Goal: Transaction & Acquisition: Obtain resource

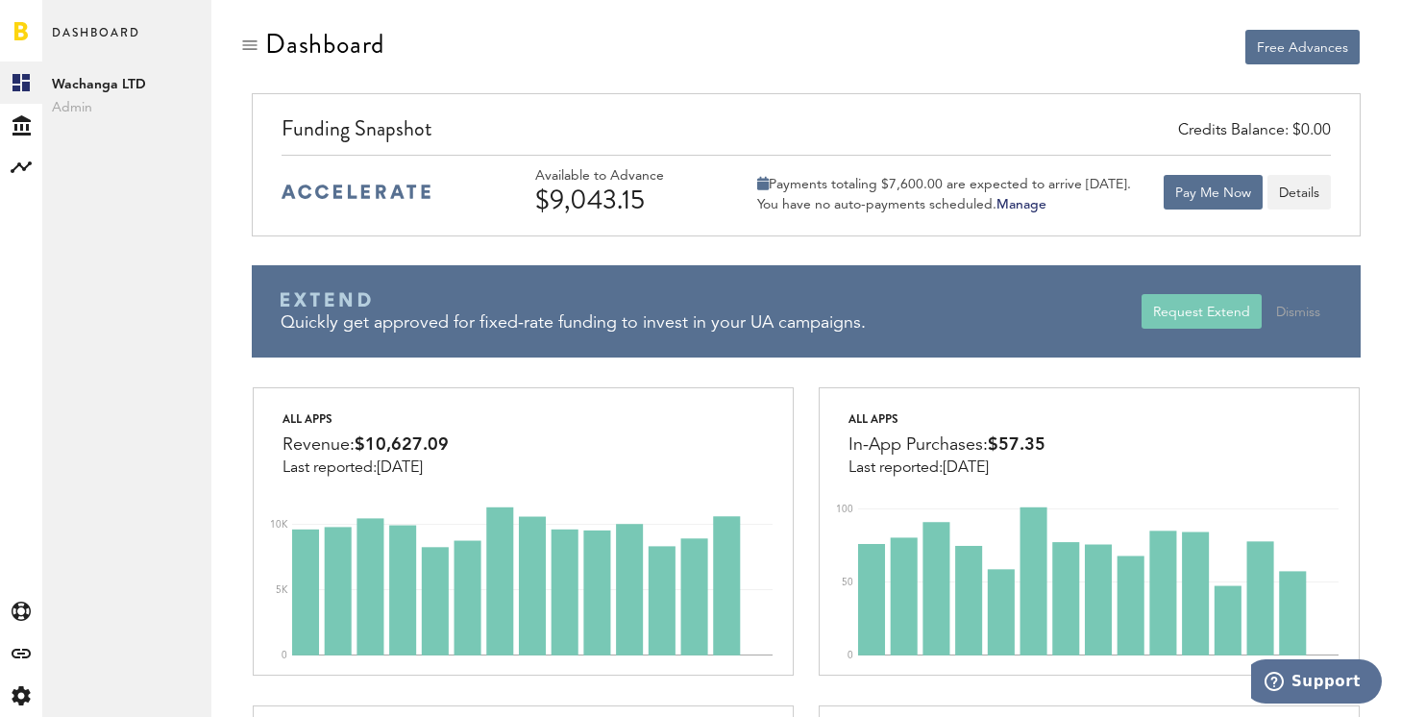
click at [989, 68] on div "Free Advances" at bounding box center [806, 61] width 1132 height 64
click at [20, 682] on div "Created with Sketch." at bounding box center [21, 695] width 42 height 42
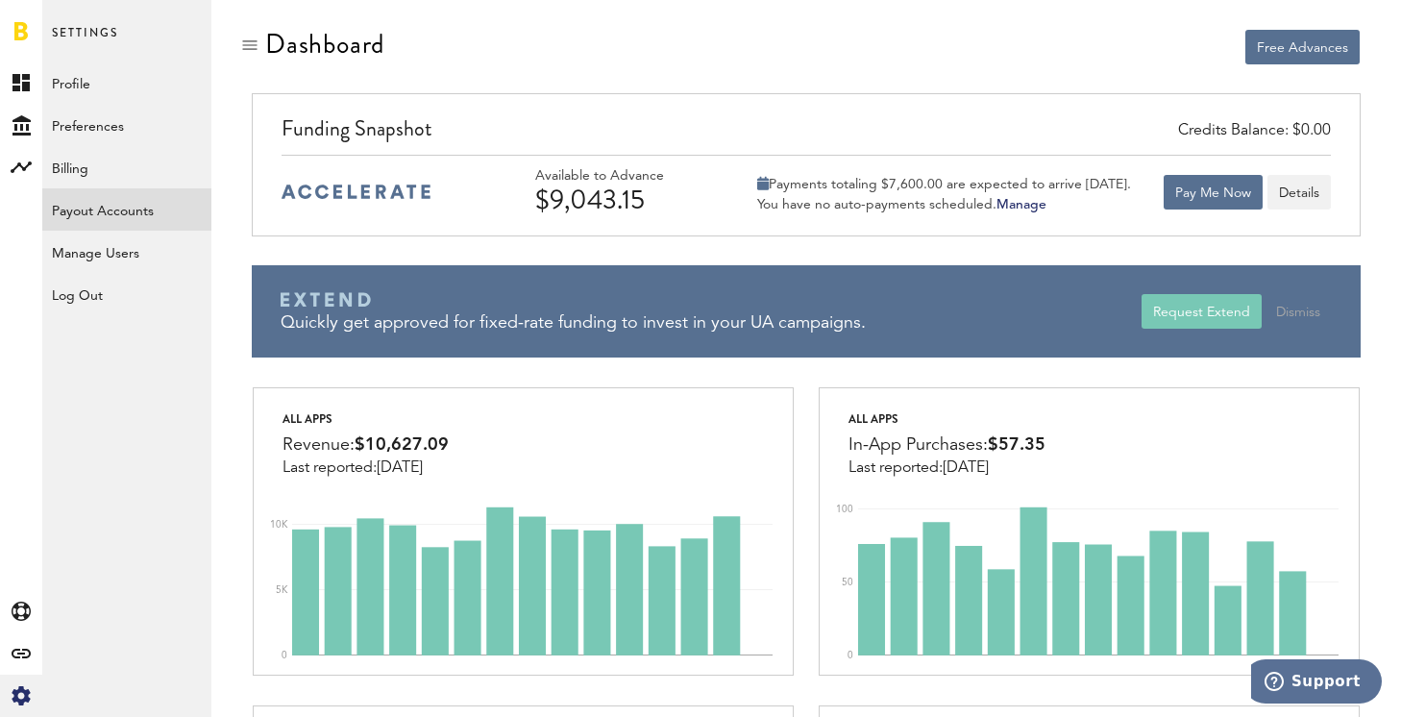
click at [149, 213] on link "Payout Accounts" at bounding box center [126, 209] width 169 height 42
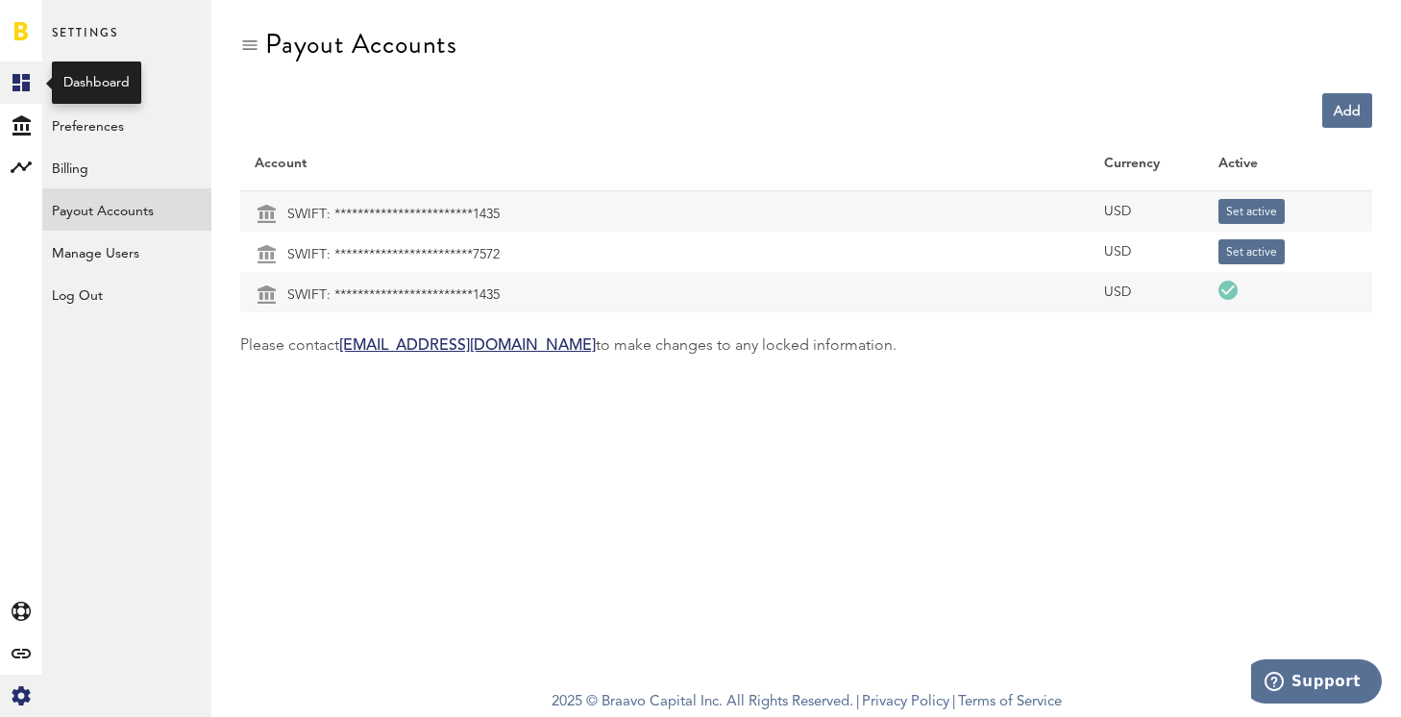
click at [22, 86] on icon at bounding box center [20, 82] width 17 height 17
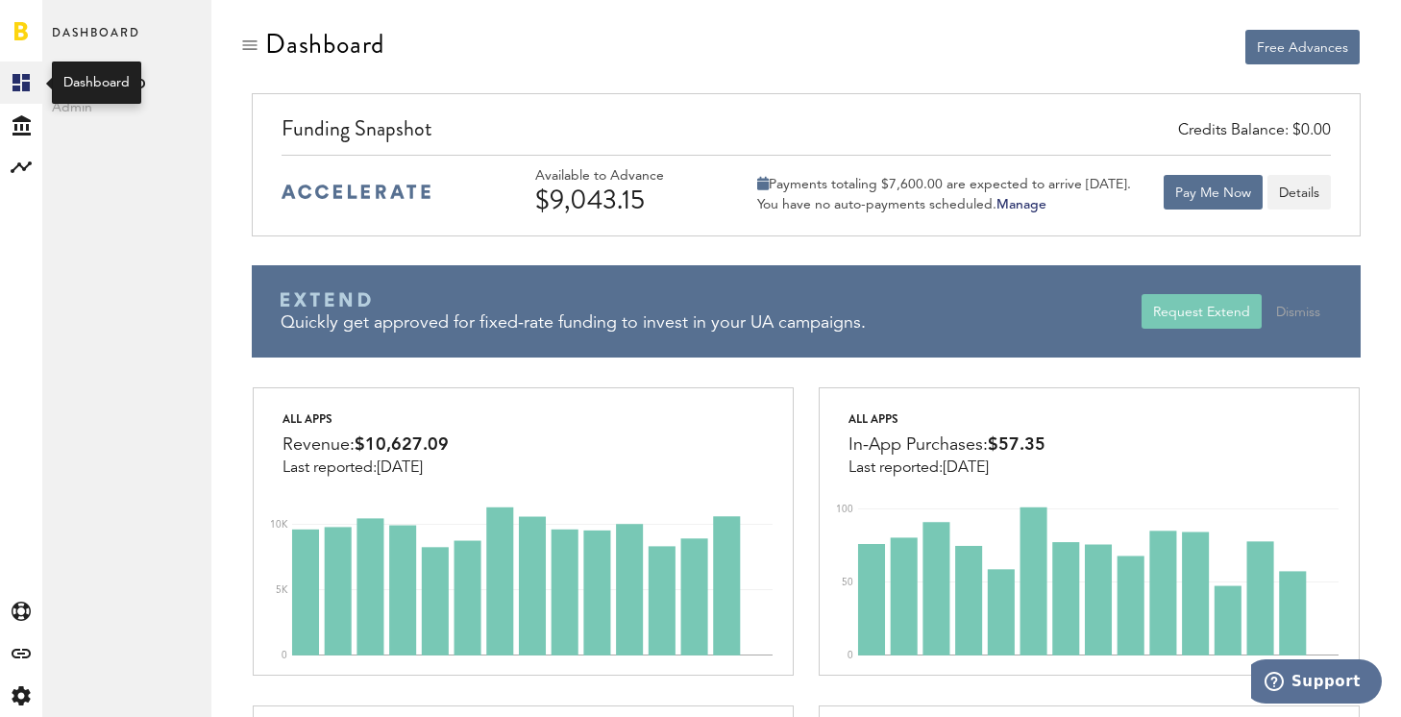
click at [25, 85] on icon at bounding box center [20, 82] width 17 height 17
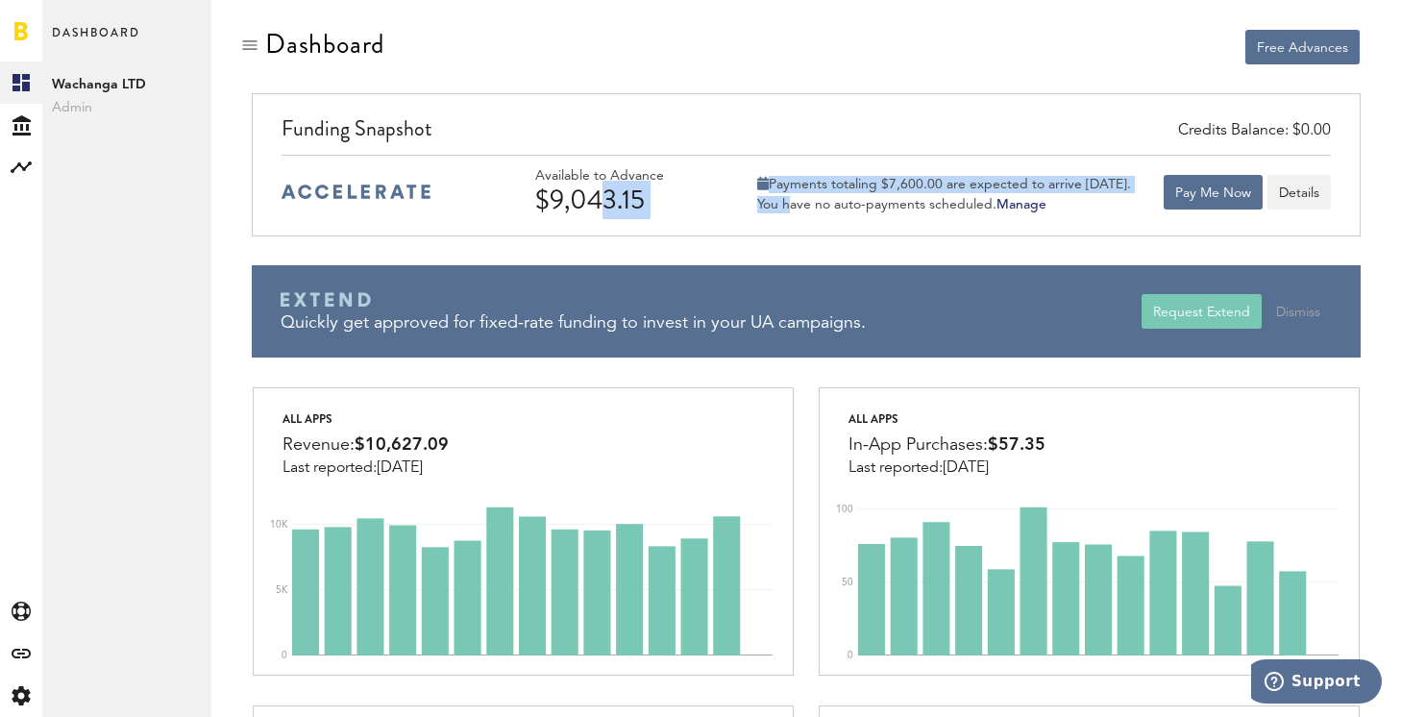
drag, startPoint x: 587, startPoint y: 204, endPoint x: 783, endPoint y: 204, distance: 196.0
click at [783, 204] on div "Available to Advance $9,043.15 Payments totaling $7,600.00 are expected to arri…" at bounding box center [933, 191] width 796 height 47
click at [618, 209] on div "$9,043.15" at bounding box center [626, 199] width 183 height 31
click at [633, 205] on div "$9,043.15" at bounding box center [626, 199] width 183 height 31
click at [600, 195] on div "$9,043.15" at bounding box center [626, 199] width 183 height 31
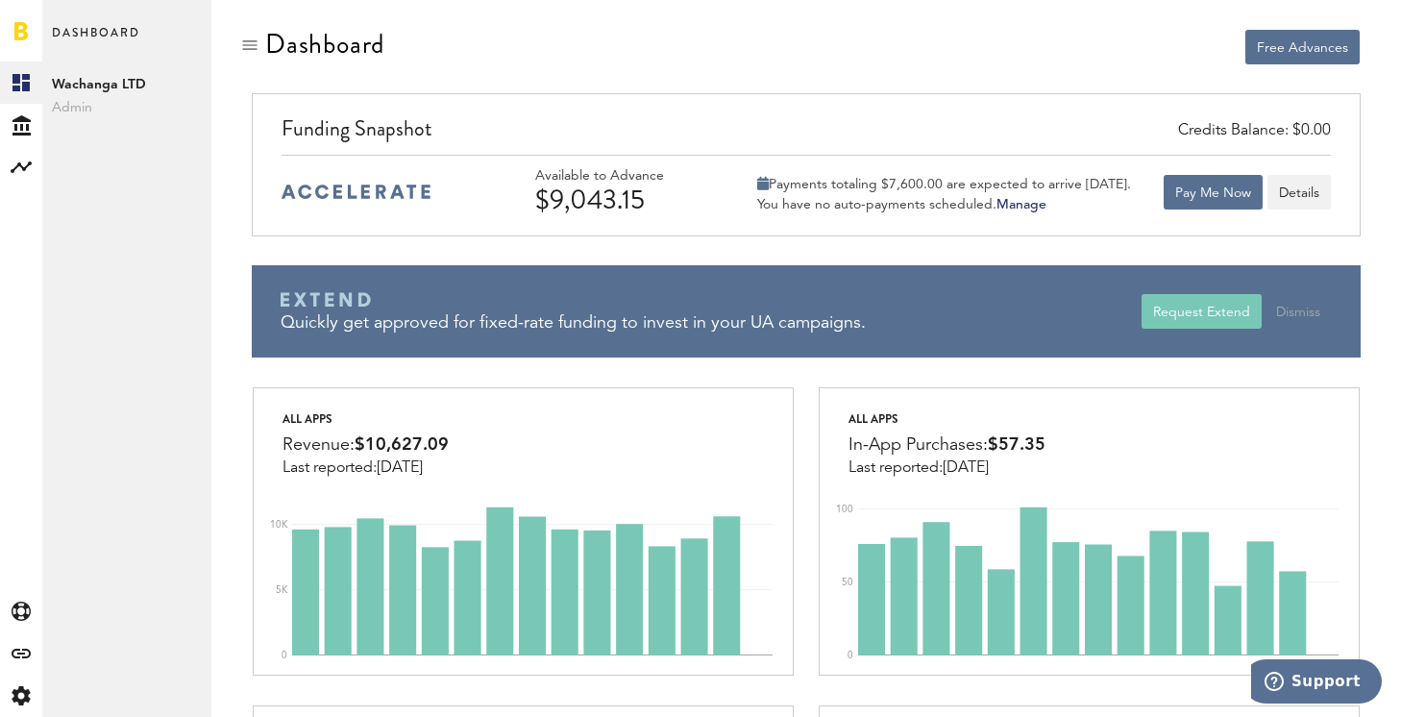
click at [600, 195] on div "$9,043.15" at bounding box center [626, 199] width 183 height 31
click at [1222, 202] on button "Pay Me Now" at bounding box center [1213, 192] width 99 height 35
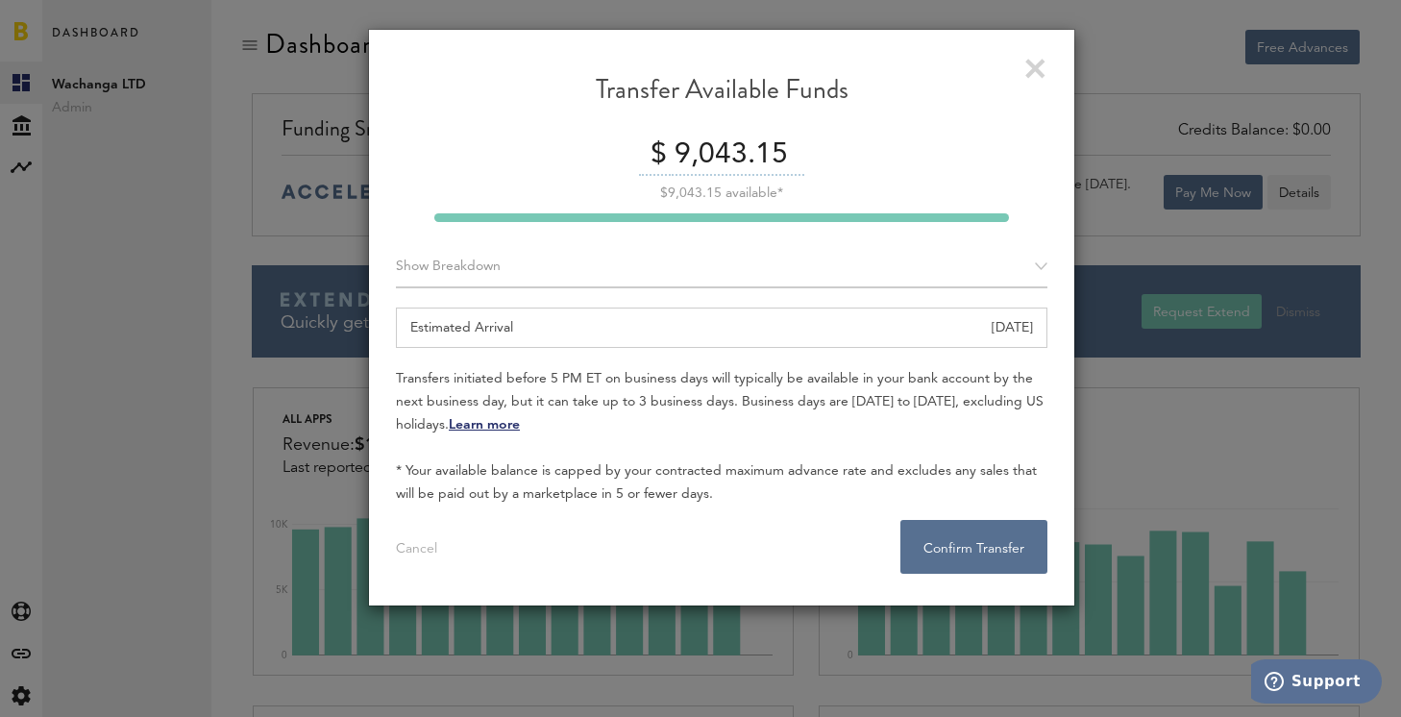
click at [777, 157] on input "9,043.15" at bounding box center [736, 155] width 135 height 40
type input "9,000"
click at [982, 550] on button "Confirm Transfer . . ." at bounding box center [973, 547] width 147 height 54
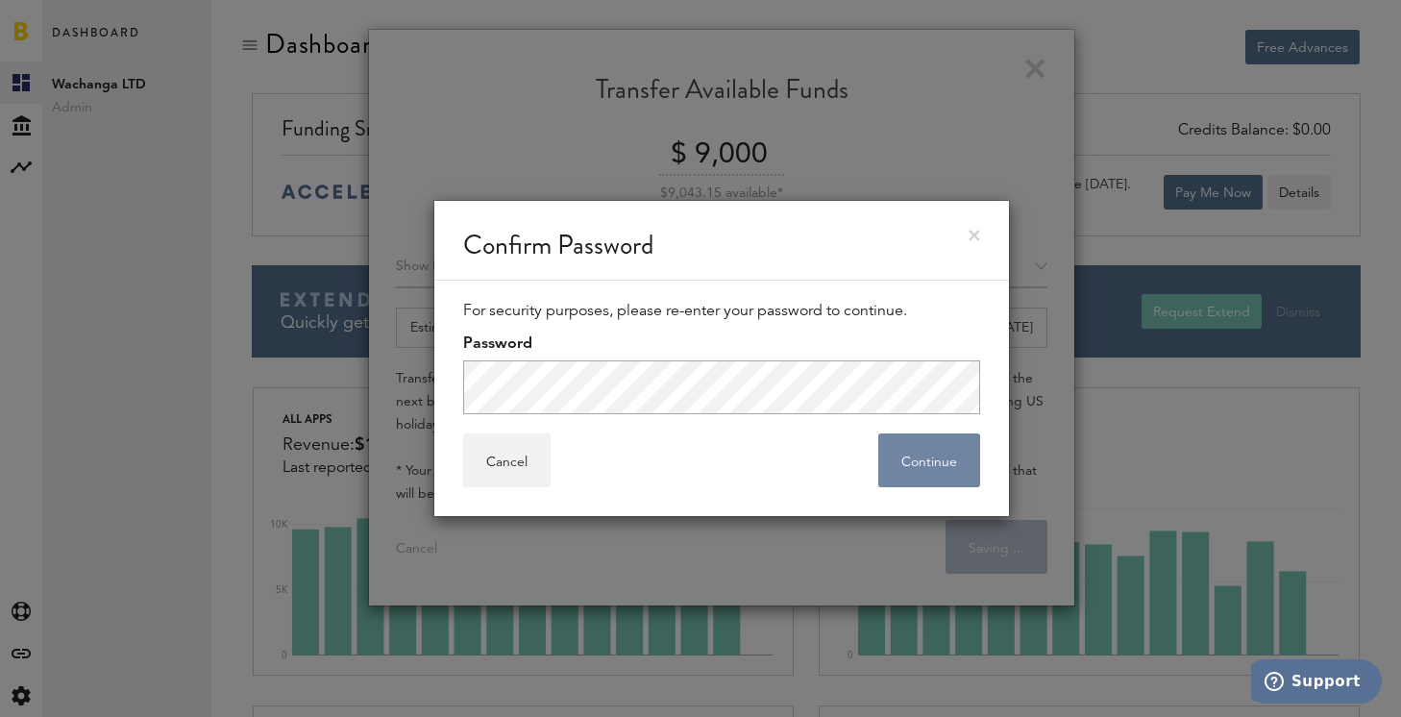
click at [938, 470] on button "Continue" at bounding box center [929, 460] width 102 height 54
